Goal: Task Accomplishment & Management: Use online tool/utility

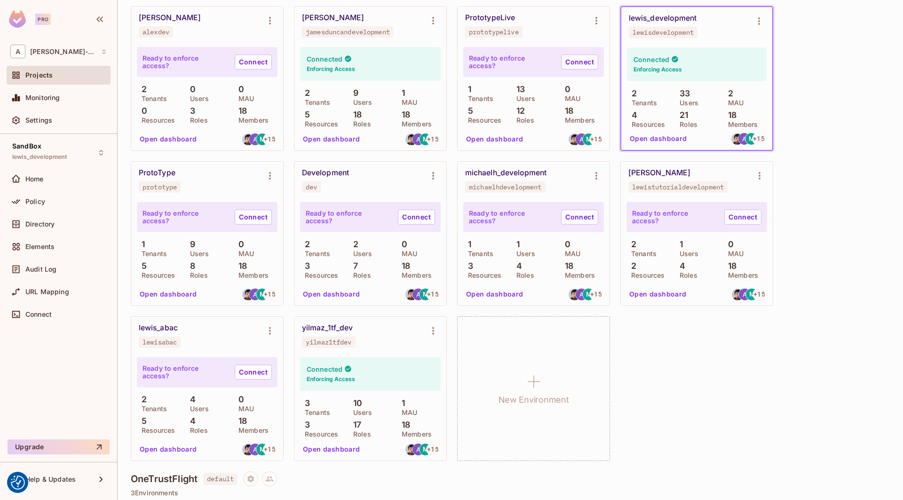
scroll to position [234, 0]
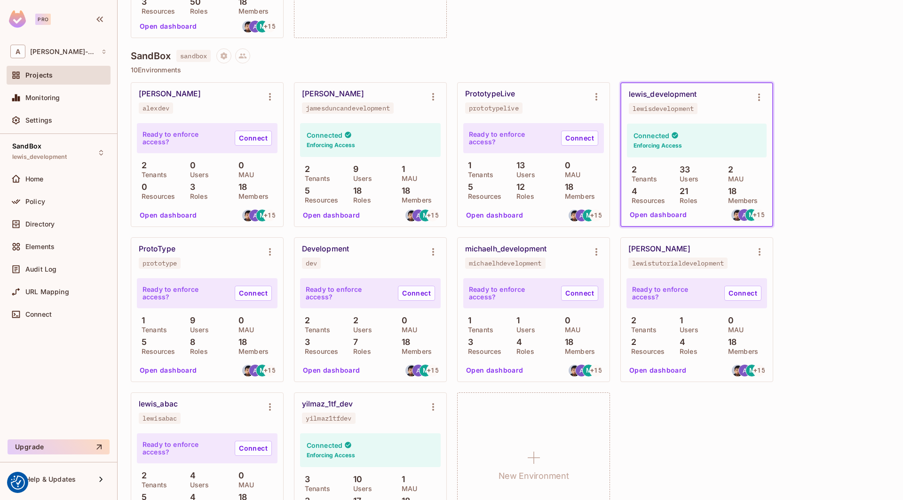
click at [667, 207] on div "Open dashboard M + 15" at bounding box center [696, 215] width 141 height 16
click at [664, 214] on button "Open dashboard" at bounding box center [658, 214] width 65 height 15
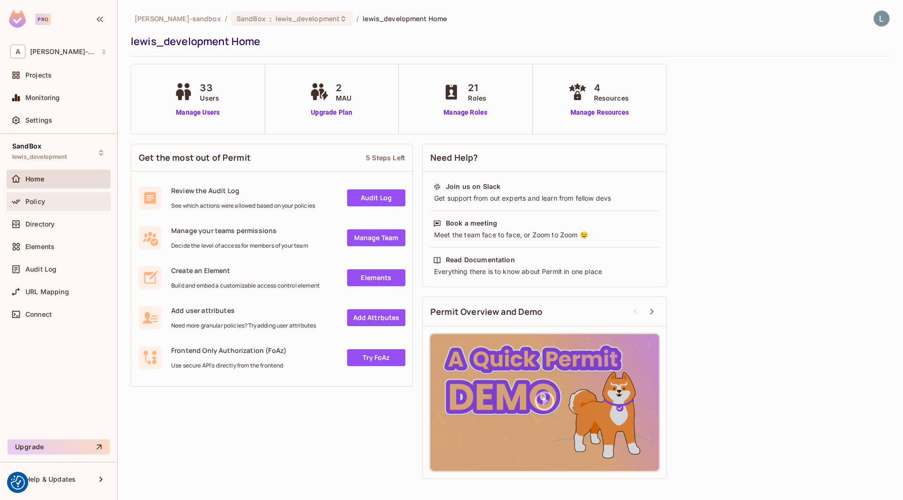
click at [55, 200] on div "Policy" at bounding box center [65, 202] width 81 height 8
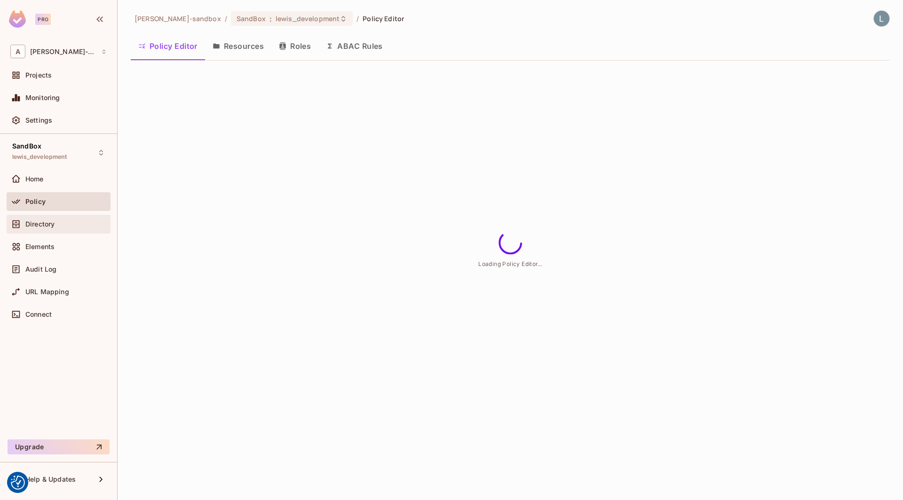
click at [95, 221] on div "Directory" at bounding box center [65, 225] width 81 height 8
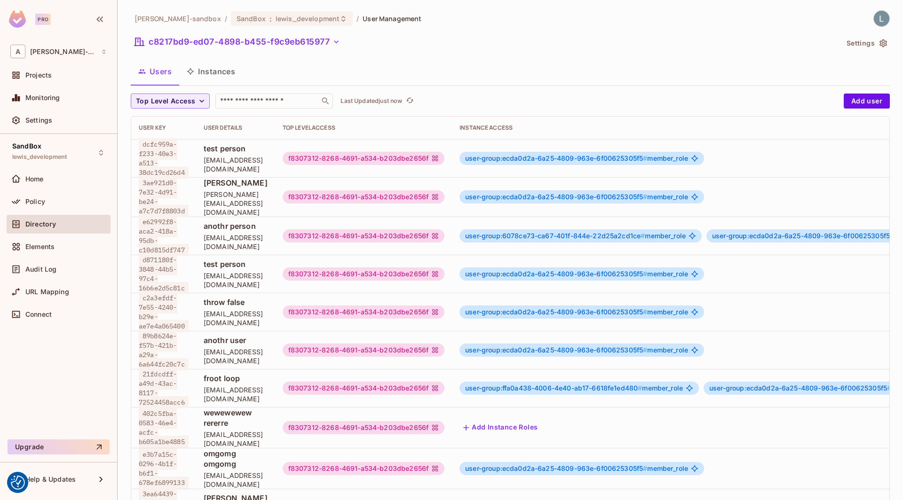
click at [233, 75] on button "Instances" at bounding box center [210, 72] width 63 height 24
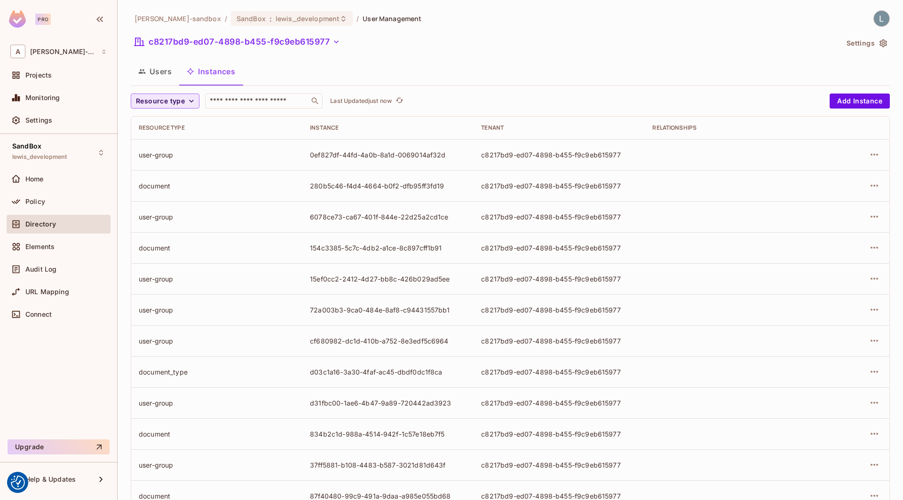
click at [165, 101] on span "Resource type" at bounding box center [160, 101] width 49 height 12
click at [159, 160] on span "document" at bounding box center [162, 162] width 49 height 9
click at [178, 102] on icon "button" at bounding box center [176, 100] width 9 height 9
click at [165, 98] on span "Resource type" at bounding box center [160, 101] width 49 height 12
click at [160, 133] on li "document_type" at bounding box center [163, 143] width 64 height 20
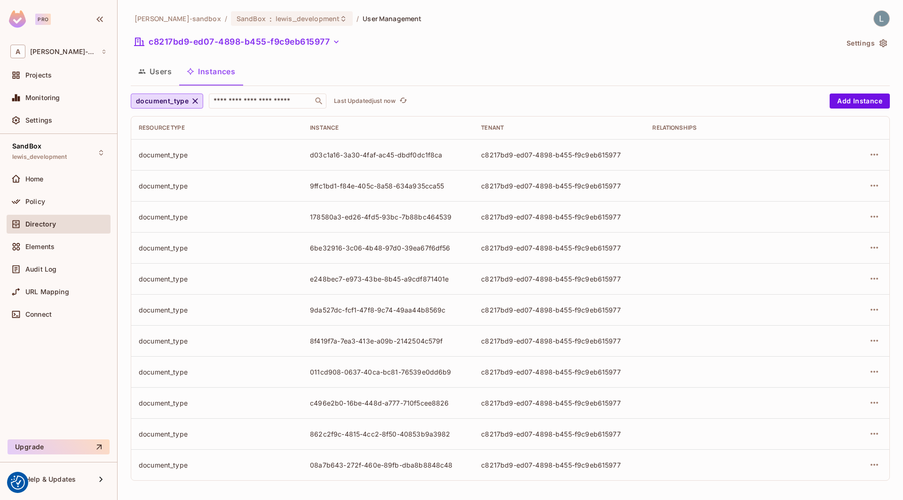
scroll to position [0, 0]
click at [195, 98] on icon "button" at bounding box center [194, 100] width 9 height 9
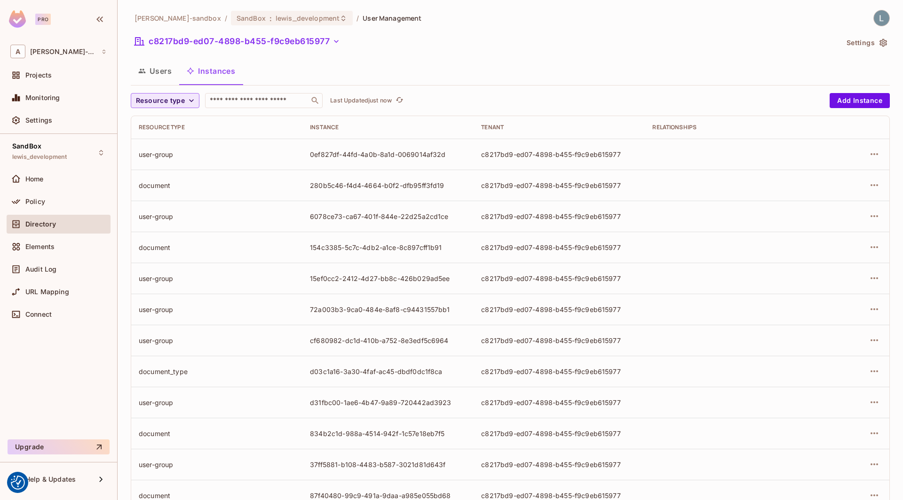
click at [187, 101] on icon "button" at bounding box center [191, 100] width 9 height 9
click at [159, 188] on li "User Group" at bounding box center [163, 183] width 64 height 20
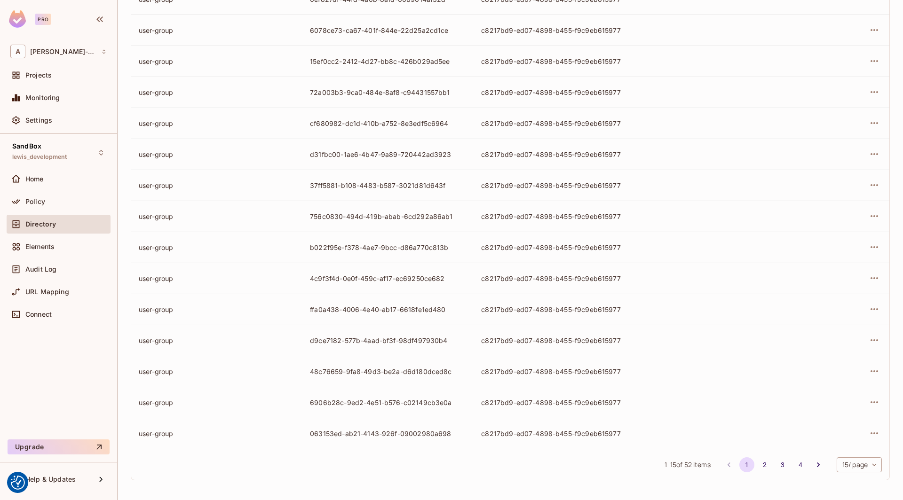
scroll to position [0, 0]
